Goal: Task Accomplishment & Management: Manage account settings

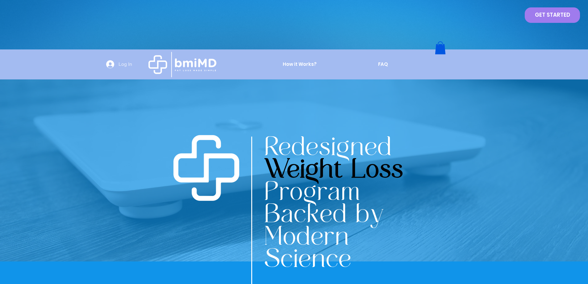
click at [122, 60] on button "Log In" at bounding box center [119, 64] width 35 height 12
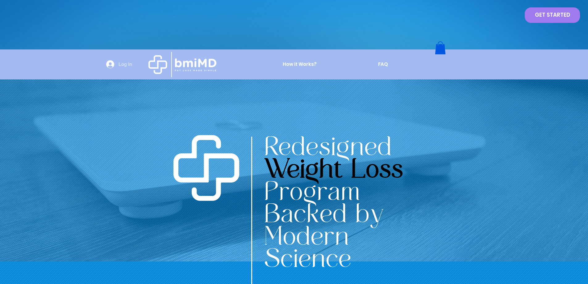
click at [126, 65] on span "Log In" at bounding box center [125, 64] width 18 height 7
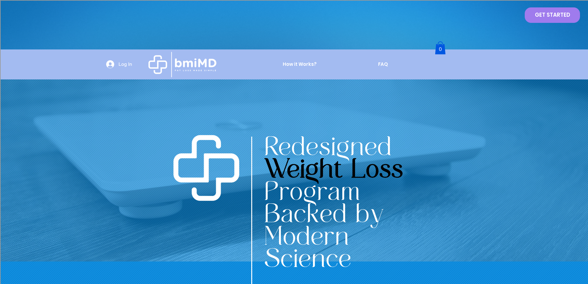
click at [126, 63] on div "Subscribe (Join Our List)" at bounding box center [294, 142] width 588 height 284
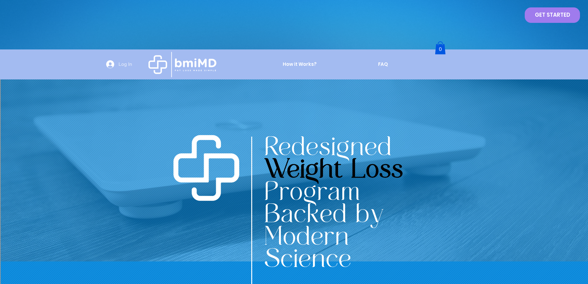
click at [122, 62] on span "Log In" at bounding box center [125, 64] width 18 height 7
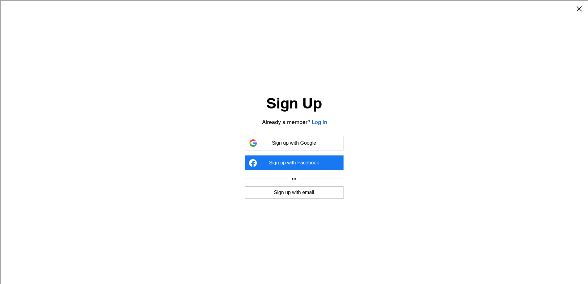
click at [289, 145] on span "Sign up with Google" at bounding box center [294, 143] width 44 height 6
click at [319, 123] on button "Log In" at bounding box center [319, 122] width 15 height 8
click at [303, 149] on button "Log in with Google" at bounding box center [294, 143] width 99 height 15
click at [297, 196] on button "Log in with Email" at bounding box center [294, 192] width 99 height 12
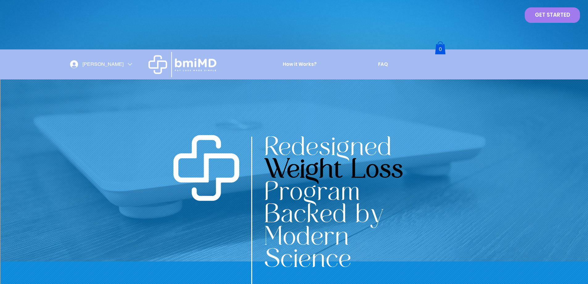
click at [130, 62] on div "Kelly Hamby account" at bounding box center [130, 64] width 4 height 4
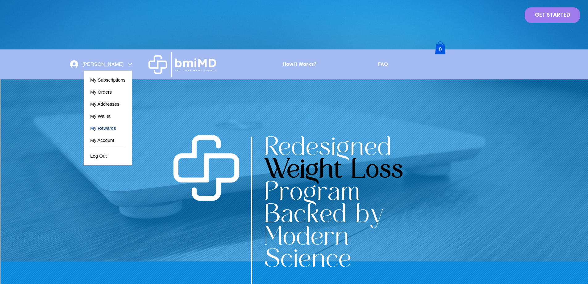
click at [106, 127] on span "My Rewards" at bounding box center [103, 128] width 26 height 12
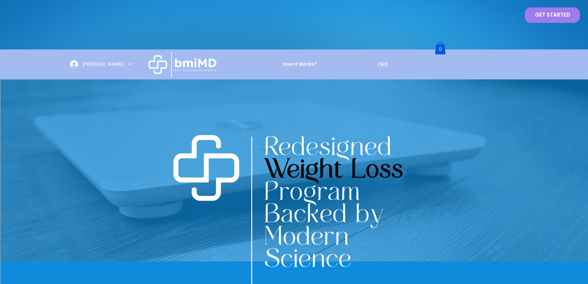
click at [130, 64] on div "Kelly Hamby account" at bounding box center [130, 64] width 4 height 4
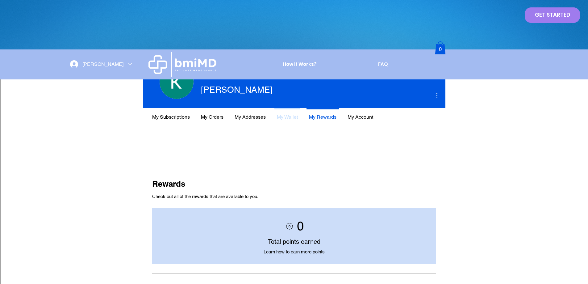
click at [286, 115] on p "My Wallet" at bounding box center [288, 117] width 26 height 16
click at [287, 117] on p "My Wallet" at bounding box center [288, 117] width 26 height 16
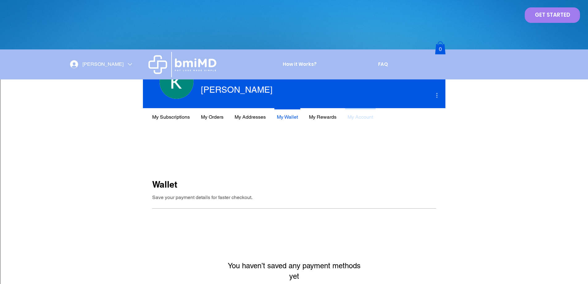
click at [353, 115] on p "My Account" at bounding box center [360, 117] width 31 height 16
click at [332, 118] on p "My Rewards" at bounding box center [323, 117] width 32 height 16
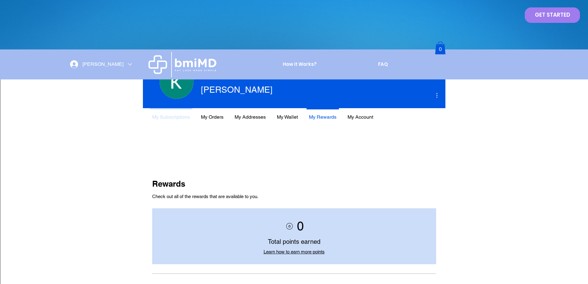
click at [170, 116] on p "My Subscriptions" at bounding box center [171, 117] width 43 height 16
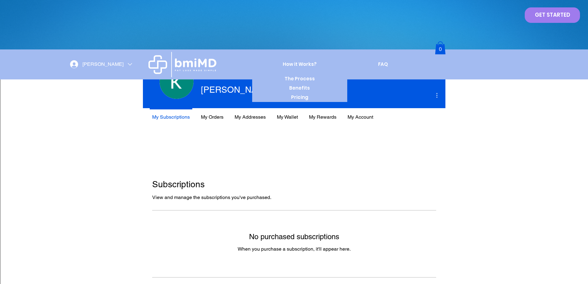
click at [126, 60] on div "Hello Kelly Hamby" at bounding box center [101, 64] width 71 height 12
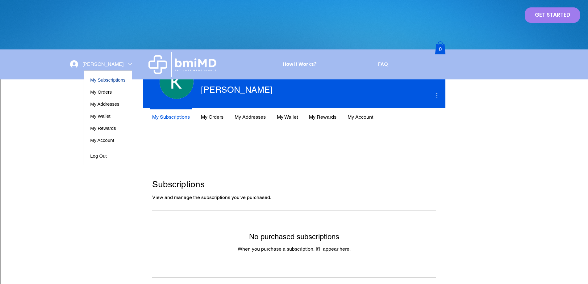
click at [104, 158] on span "Log Out" at bounding box center [98, 156] width 16 height 12
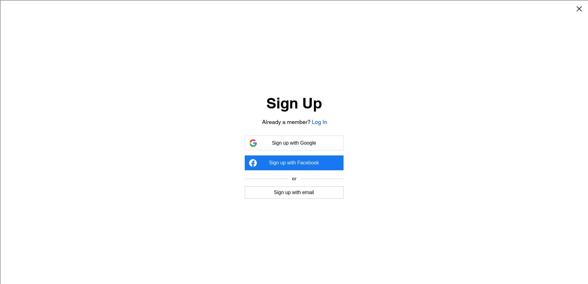
click at [320, 125] on button "Log In" at bounding box center [319, 122] width 15 height 8
click at [312, 193] on span "Log in with Email" at bounding box center [293, 193] width 37 height 6
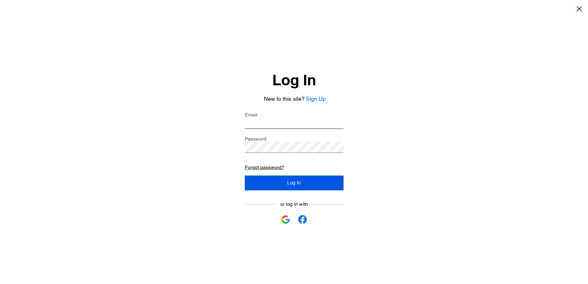
click at [272, 121] on input "Email" at bounding box center [294, 122] width 99 height 11
type input "**********"
click at [393, 153] on div "**********" at bounding box center [294, 147] width 588 height 157
